Goal: Transaction & Acquisition: Purchase product/service

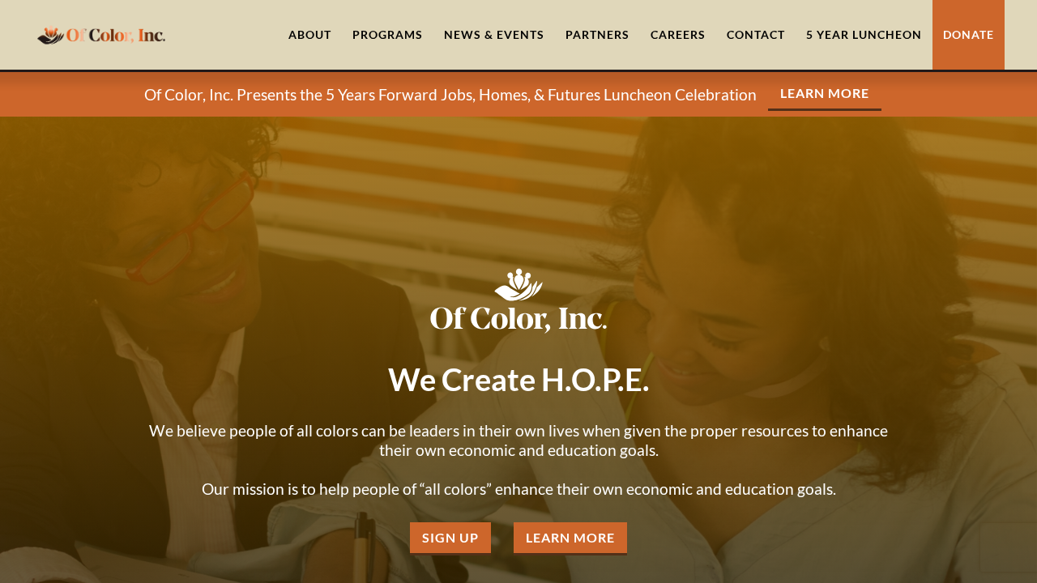
click at [839, 41] on link "5 Year Luncheon" at bounding box center [864, 35] width 137 height 70
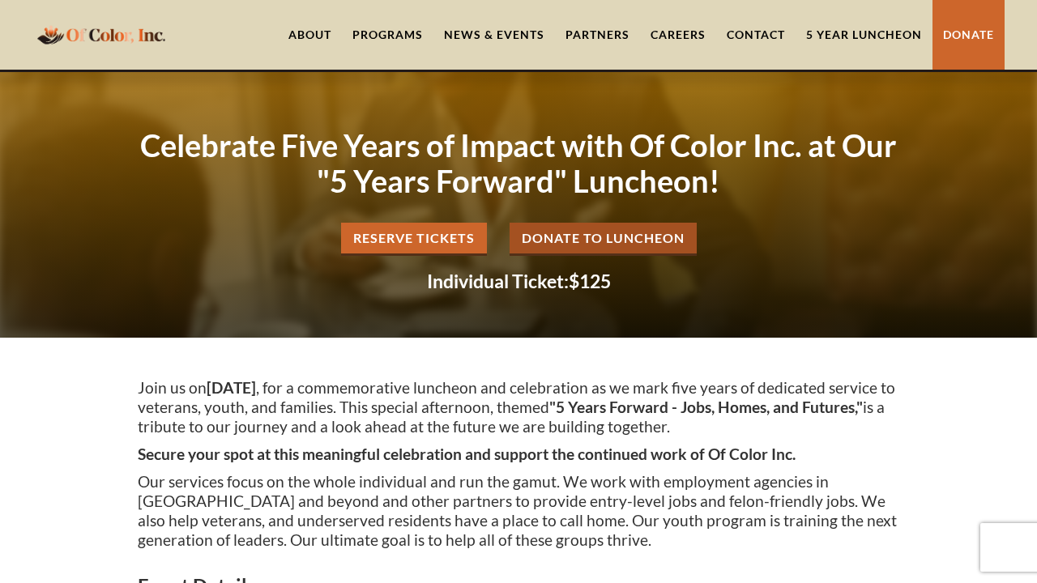
click at [658, 241] on link "Donate to Luncheon" at bounding box center [603, 239] width 187 height 33
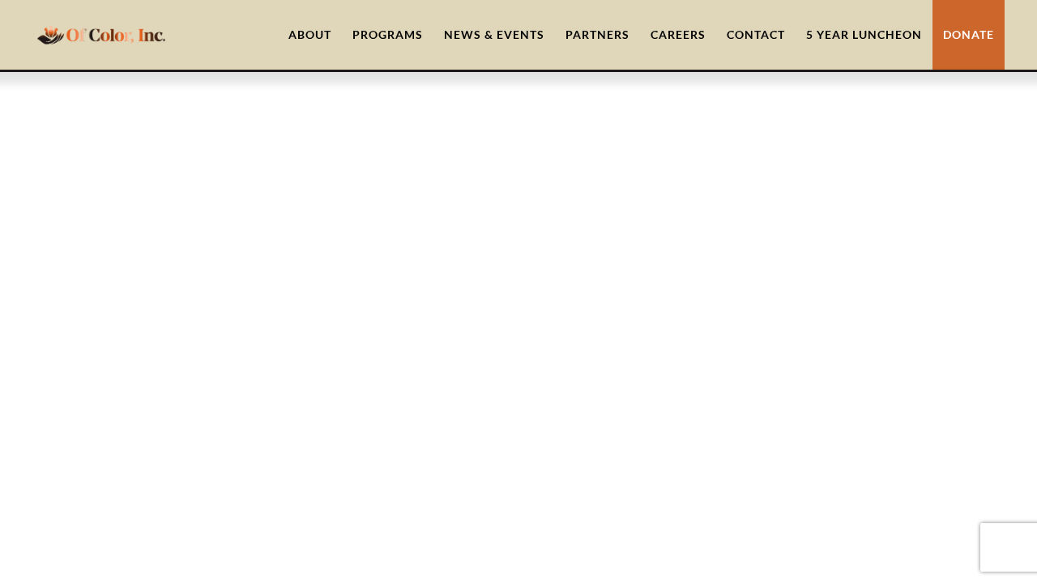
scroll to position [619, 0]
click at [323, 34] on link "About" at bounding box center [310, 35] width 64 height 70
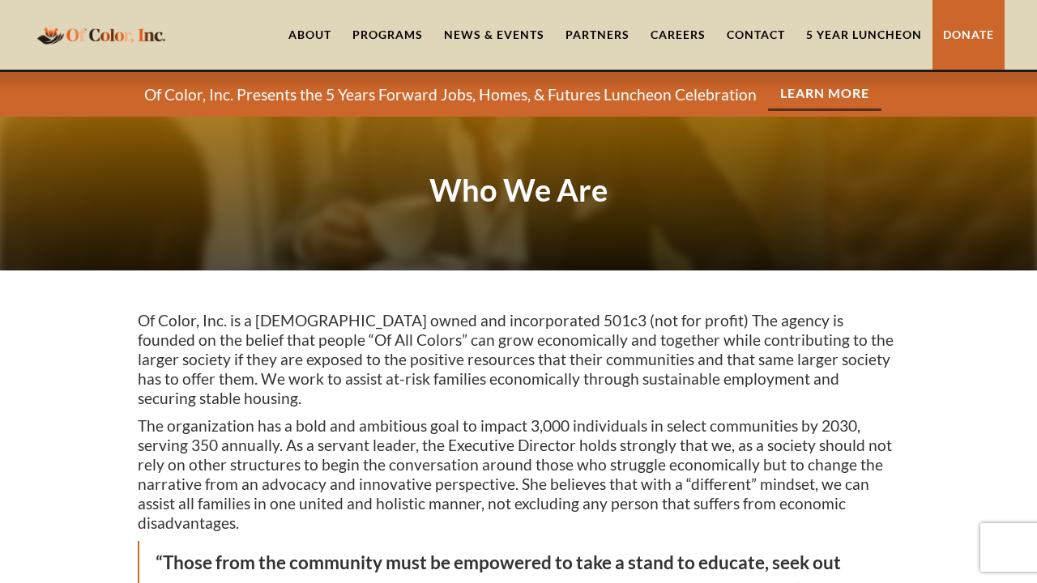
click at [318, 42] on link "About" at bounding box center [310, 35] width 64 height 70
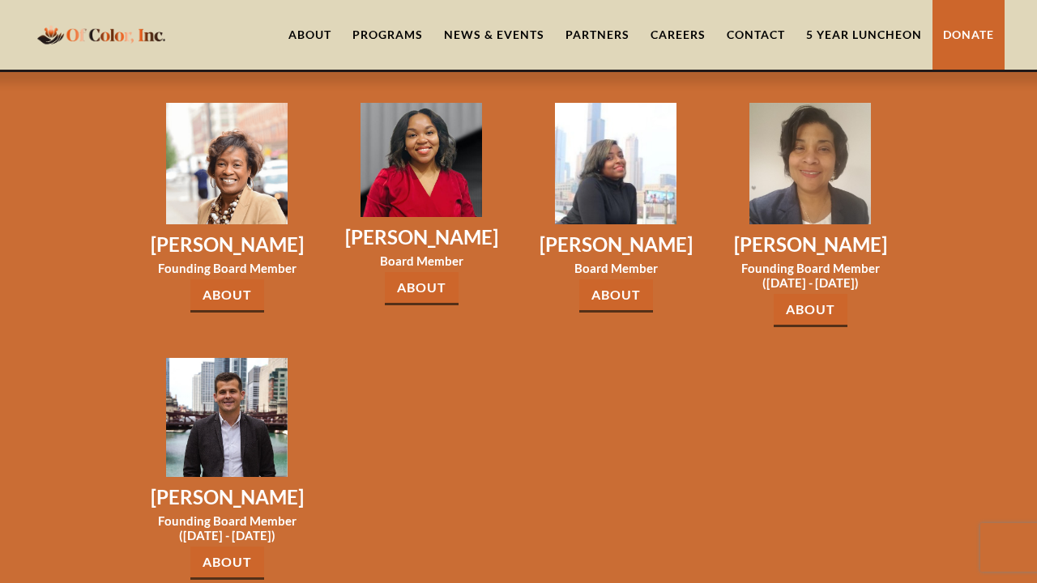
scroll to position [2639, 0]
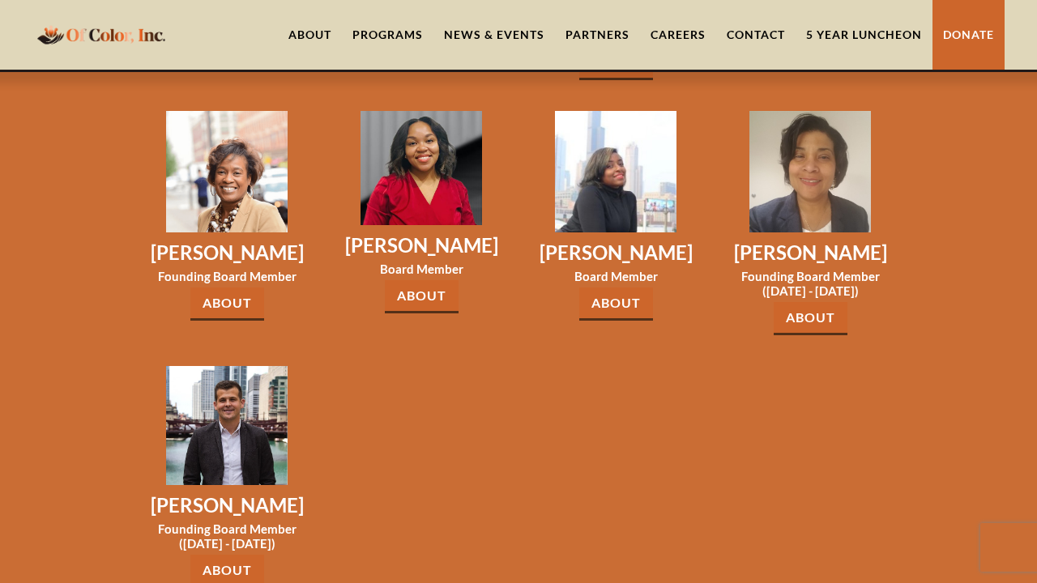
click at [848, 41] on link "5 Year Luncheon" at bounding box center [864, 35] width 137 height 70
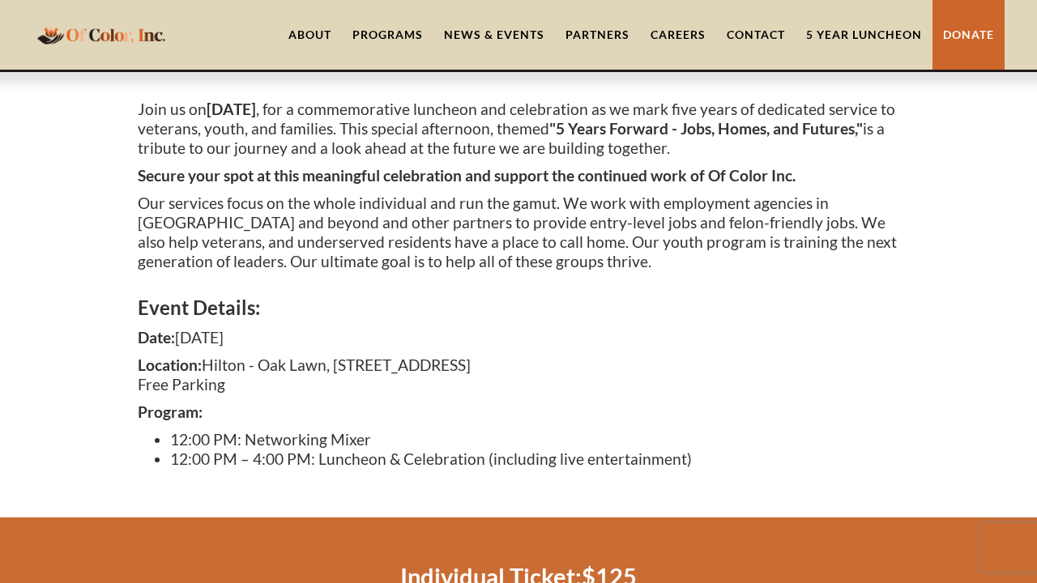
scroll to position [306, 0]
